Goal: Browse casually

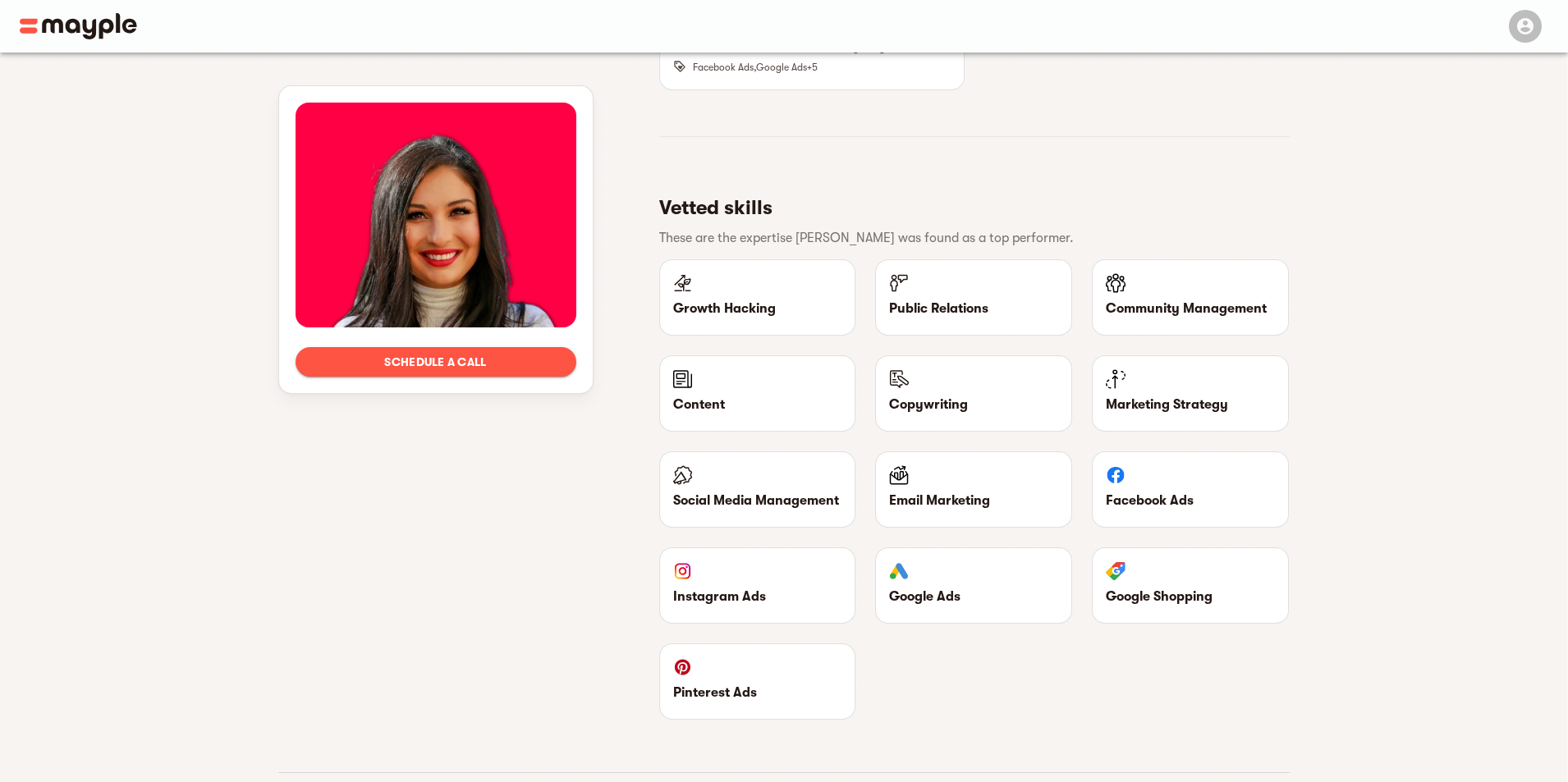
scroll to position [2626, 0]
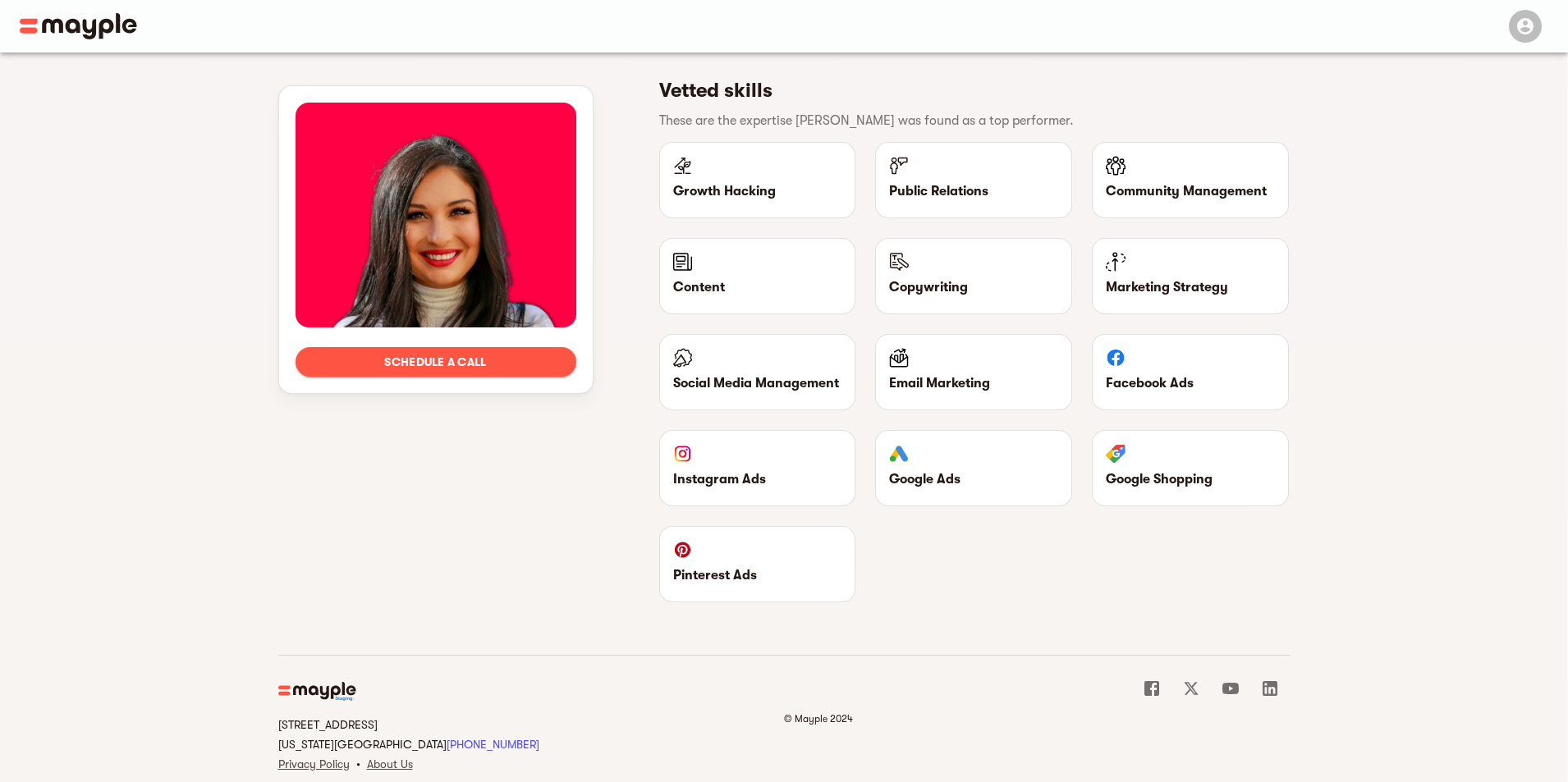
click at [916, 181] on p "Public Relations" at bounding box center [973, 191] width 169 height 20
